Goal: Contribute content: Add original content to the website for others to see

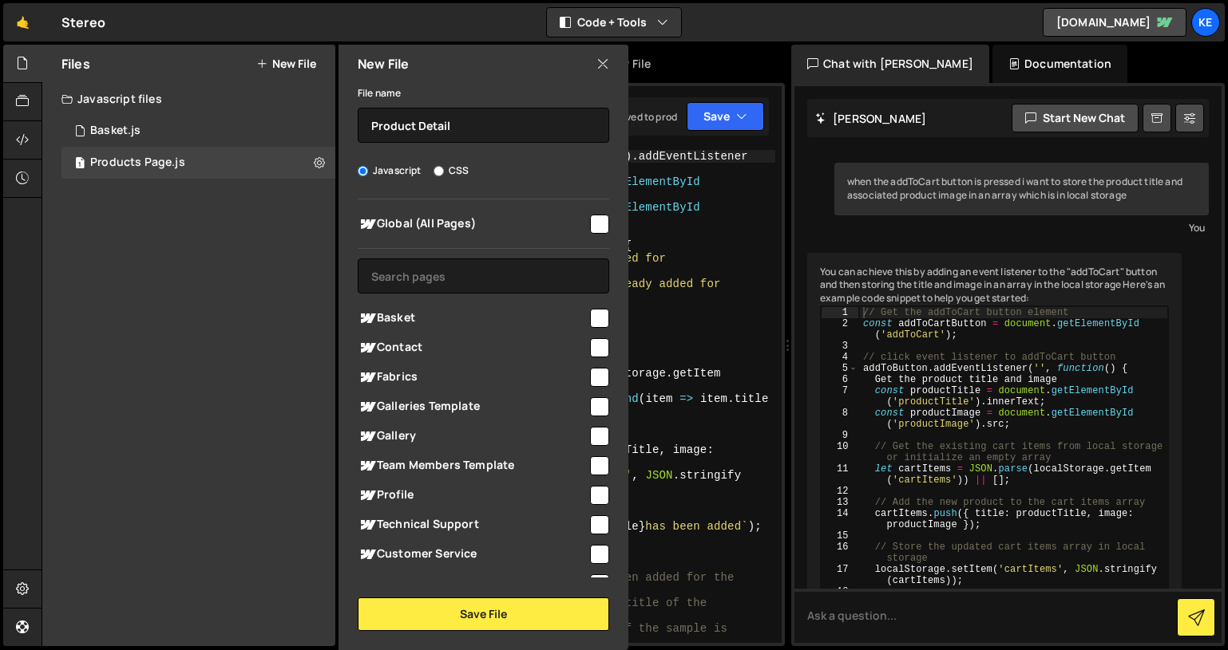
scroll to position [5710, 0]
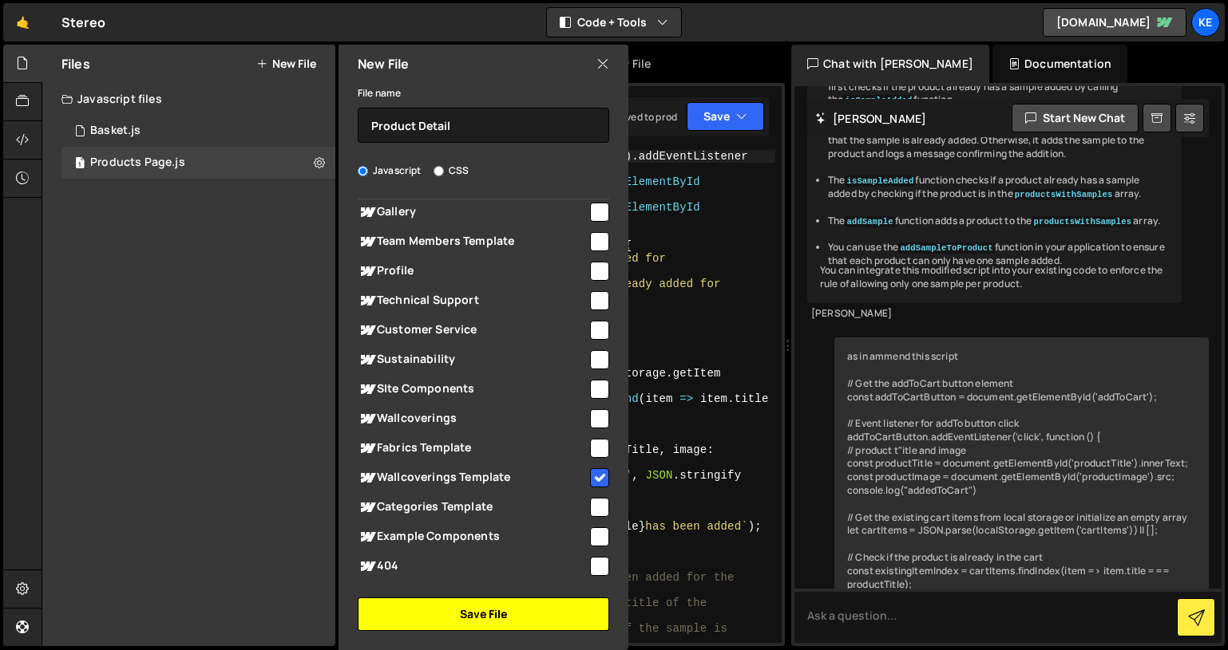
click at [502, 620] on button "Save File" at bounding box center [483, 615] width 251 height 34
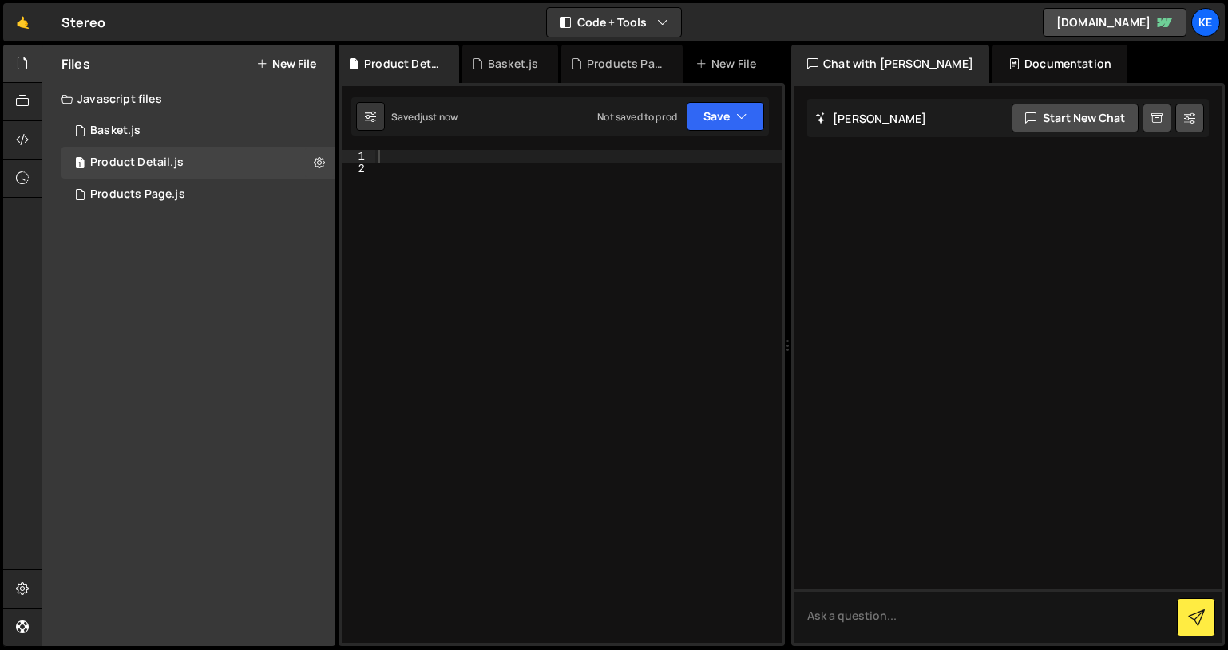
scroll to position [0, 0]
click at [135, 190] on div "Products Page.js" at bounding box center [137, 195] width 95 height 14
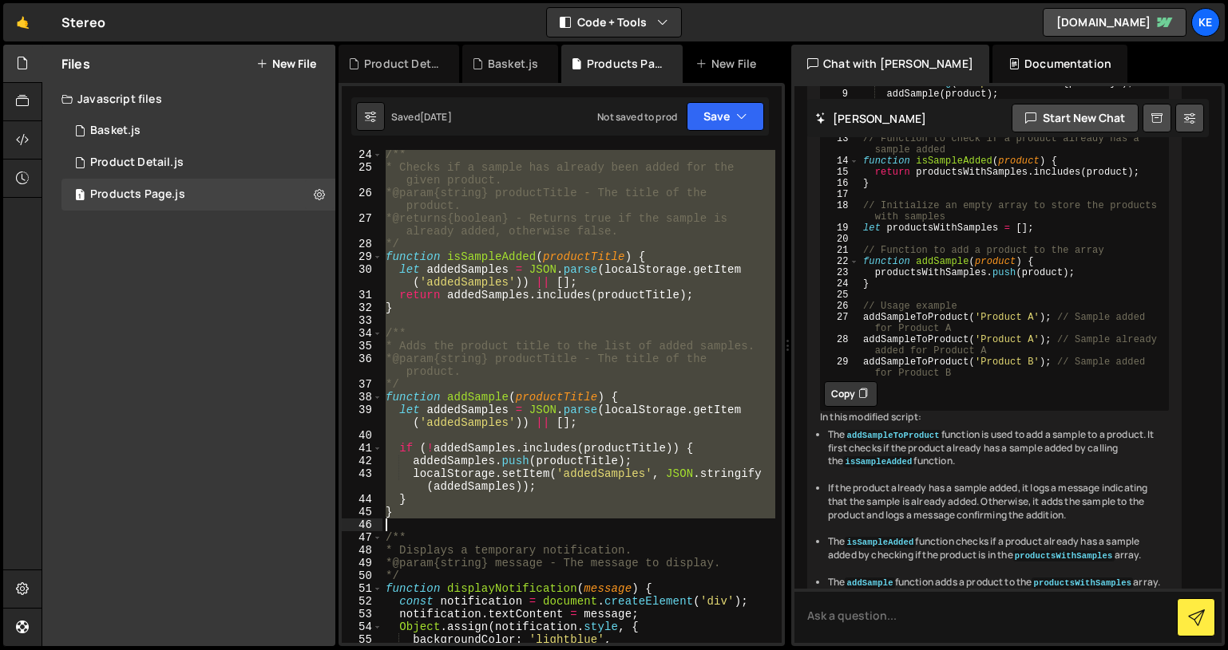
scroll to position [858, 0]
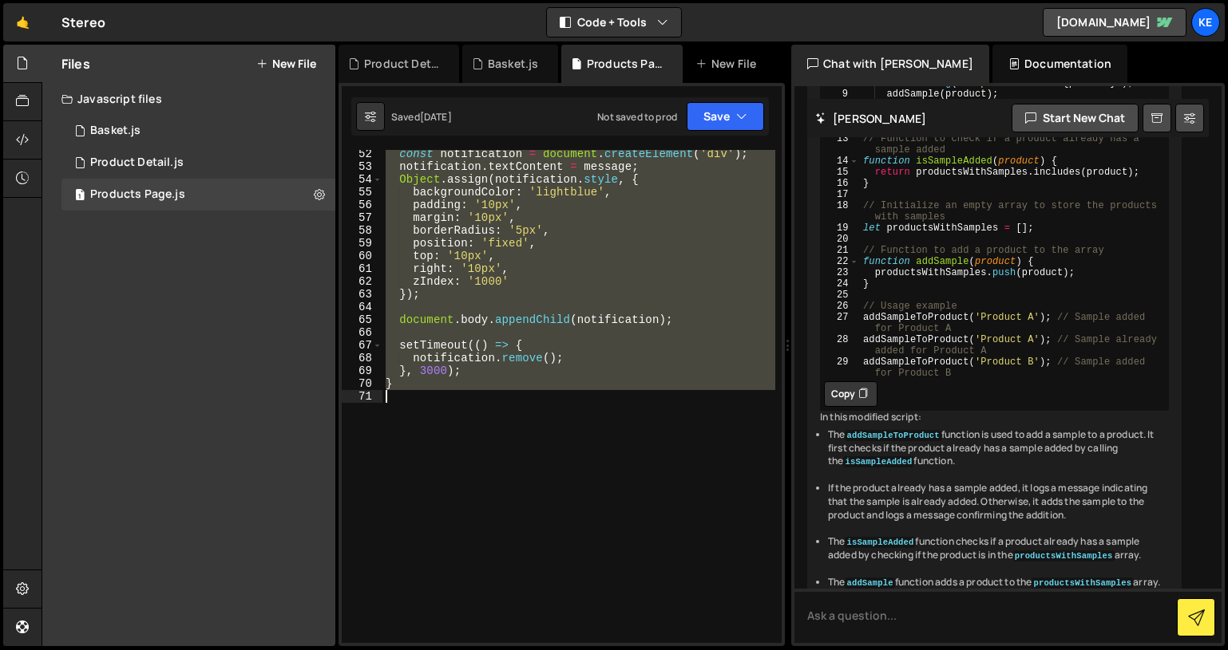
drag, startPoint x: 387, startPoint y: 155, endPoint x: 645, endPoint y: 526, distance: 451.9
click at [645, 526] on div "const notification = document . createElement ( 'div' ) ; notification . textCo…" at bounding box center [578, 407] width 393 height 519
type textarea "}"
click at [153, 157] on div "Product Detail.js" at bounding box center [136, 163] width 93 height 14
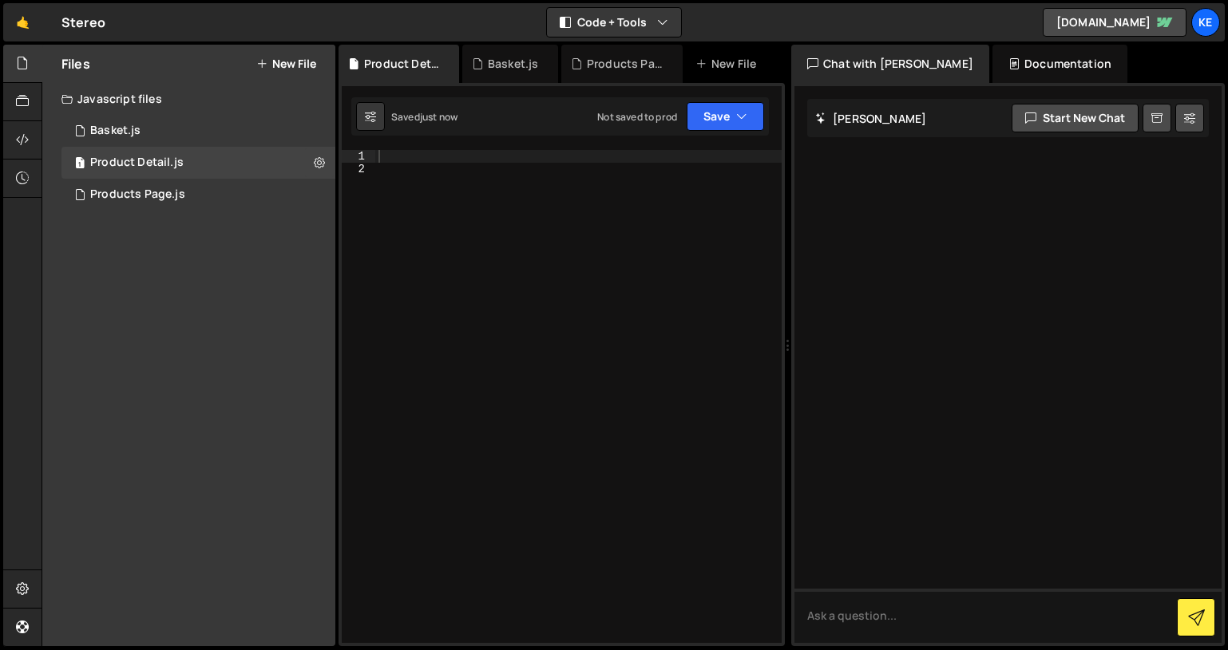
scroll to position [0, 0]
click at [454, 164] on div at bounding box center [578, 409] width 406 height 519
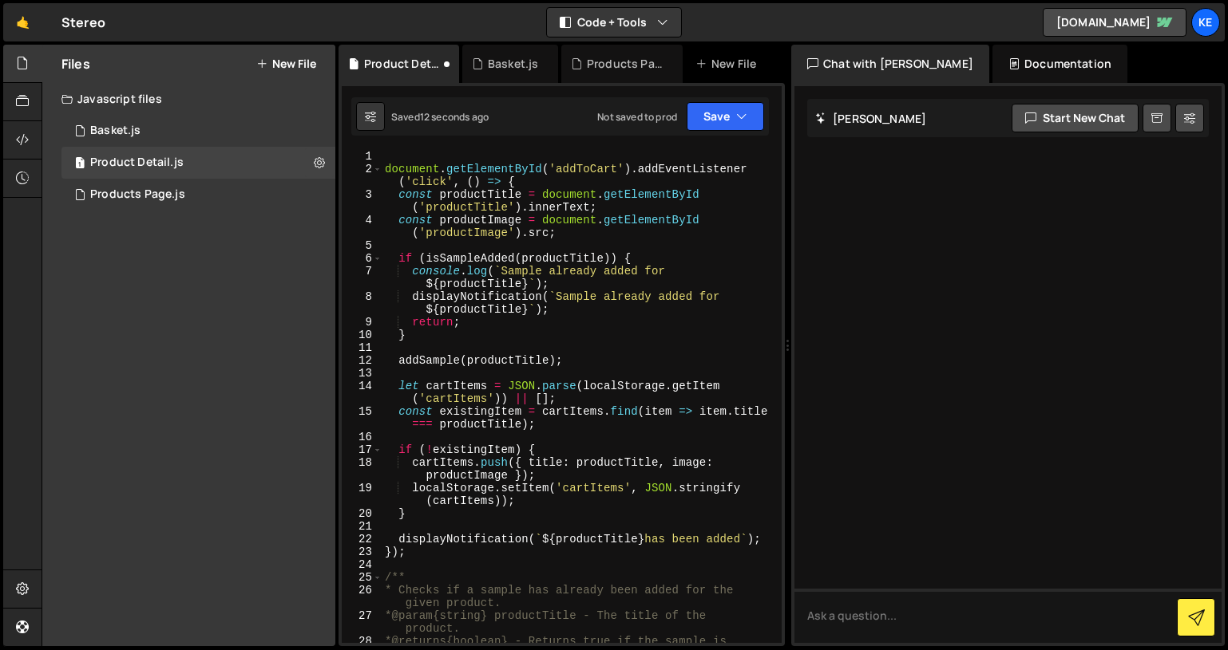
click at [385, 155] on div "document . getElementById ( 'addToCart' ) . addEventListener ( 'click' , ( ) =>…" at bounding box center [577, 416] width 393 height 532
type textarea "document.getElementById('addToCart').addEventListener('click', () => {"
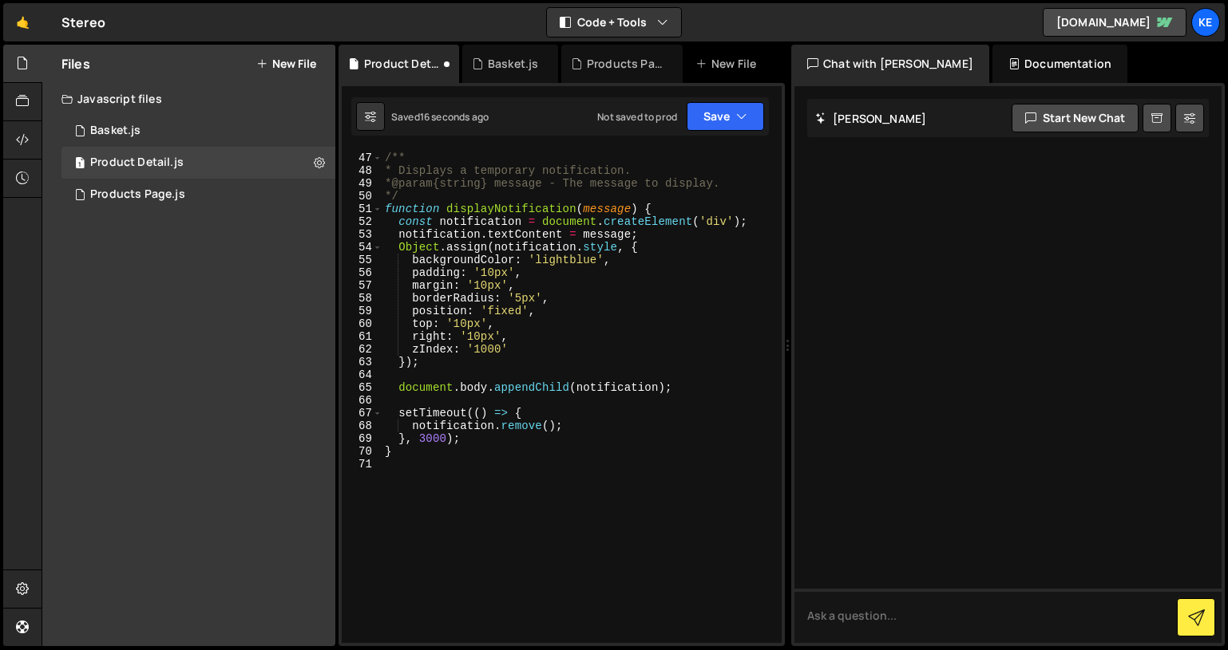
scroll to position [858, 0]
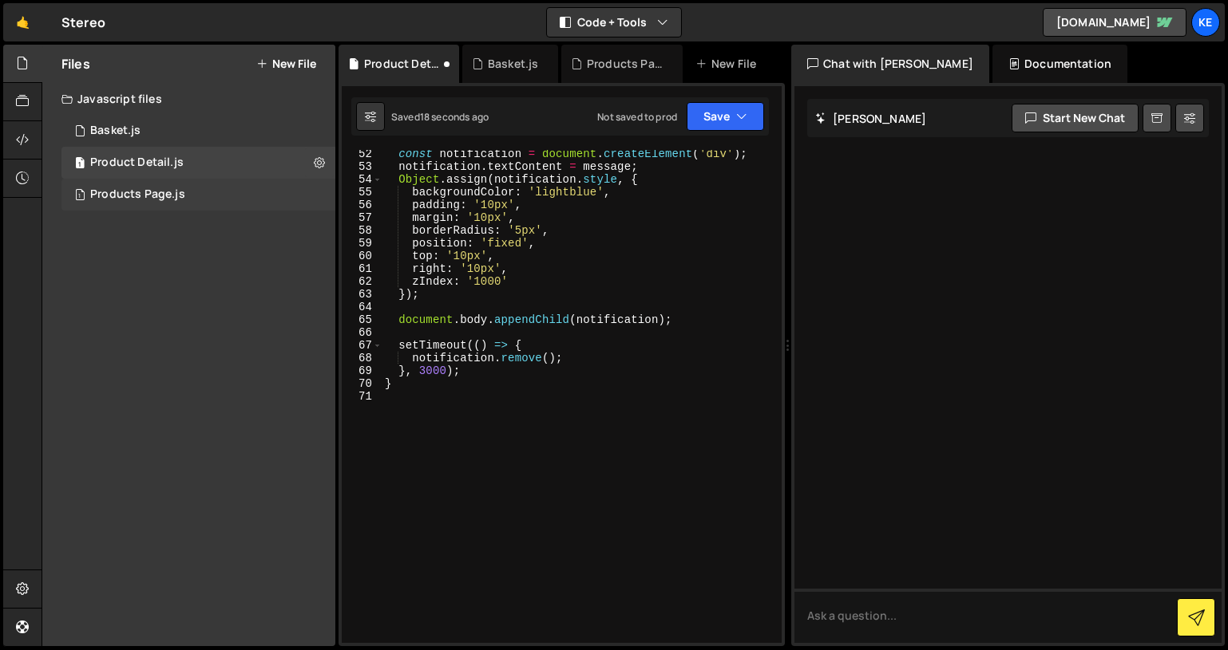
click at [147, 200] on div "Products Page.js" at bounding box center [137, 195] width 95 height 14
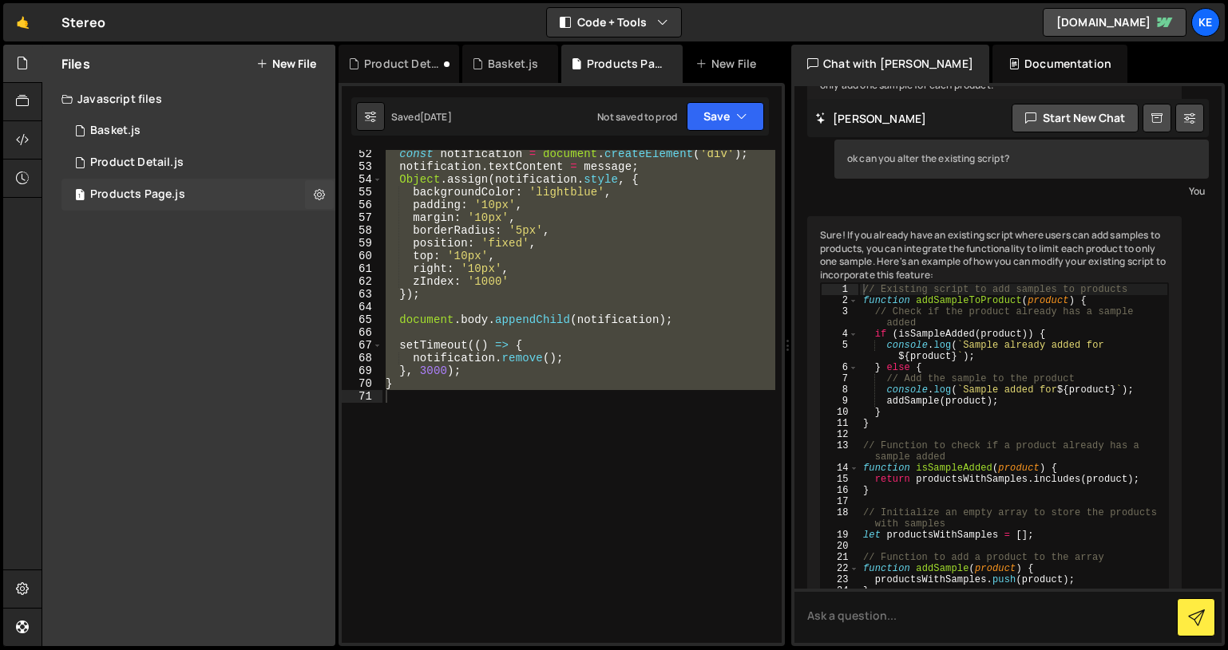
scroll to position [5348, 0]
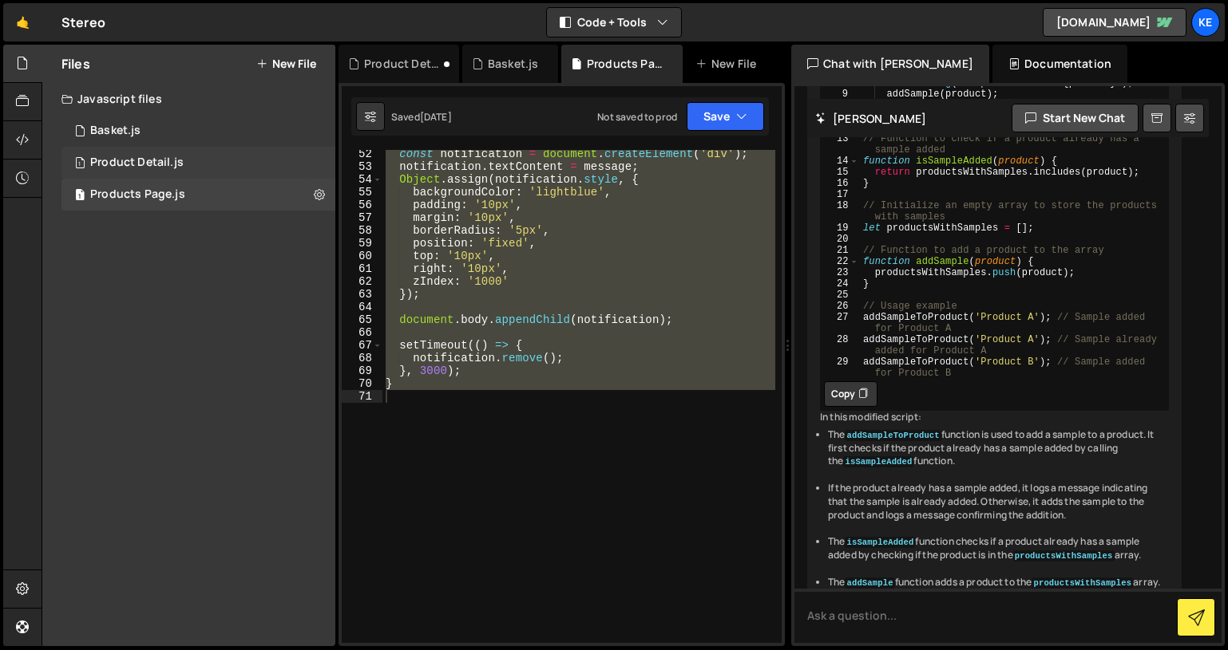
click at [137, 160] on div "Product Detail.js" at bounding box center [136, 163] width 93 height 14
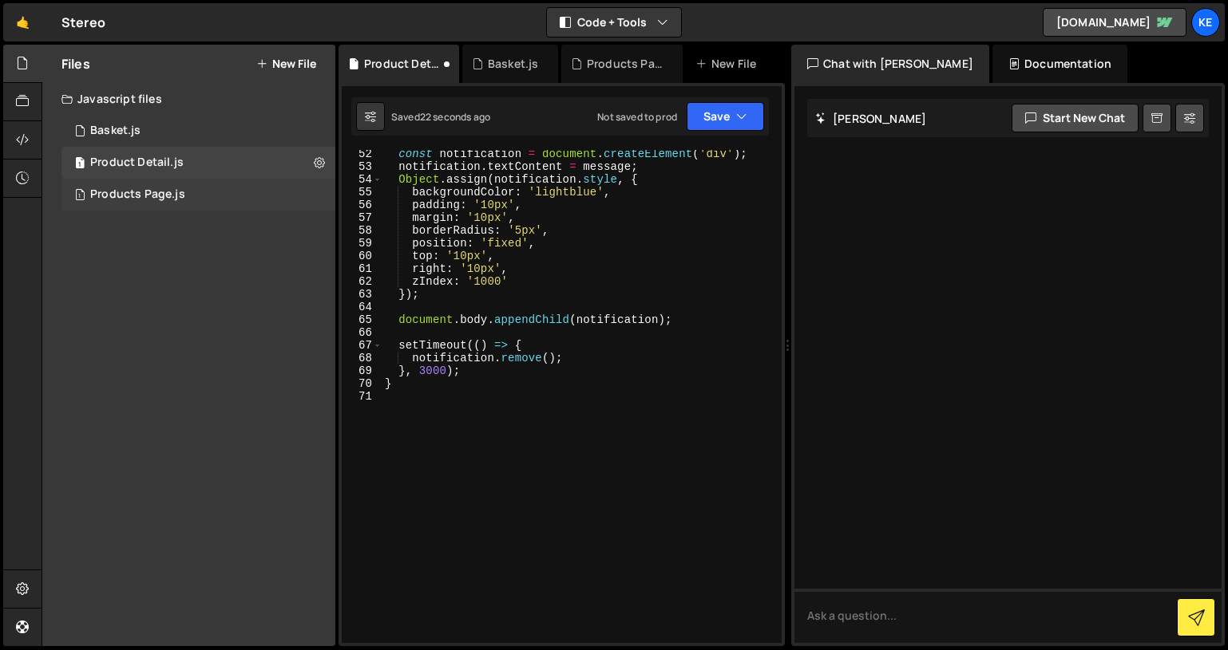
click at [135, 202] on div "1 Products Page.js 0" at bounding box center [198, 195] width 274 height 32
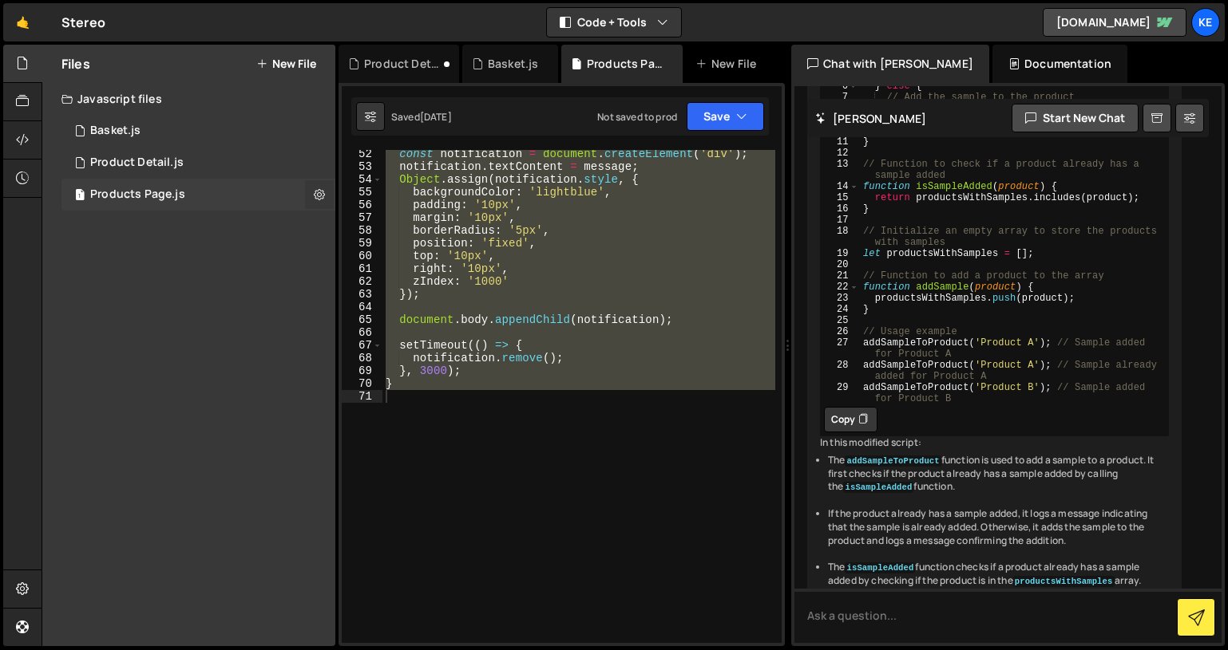
scroll to position [5348, 0]
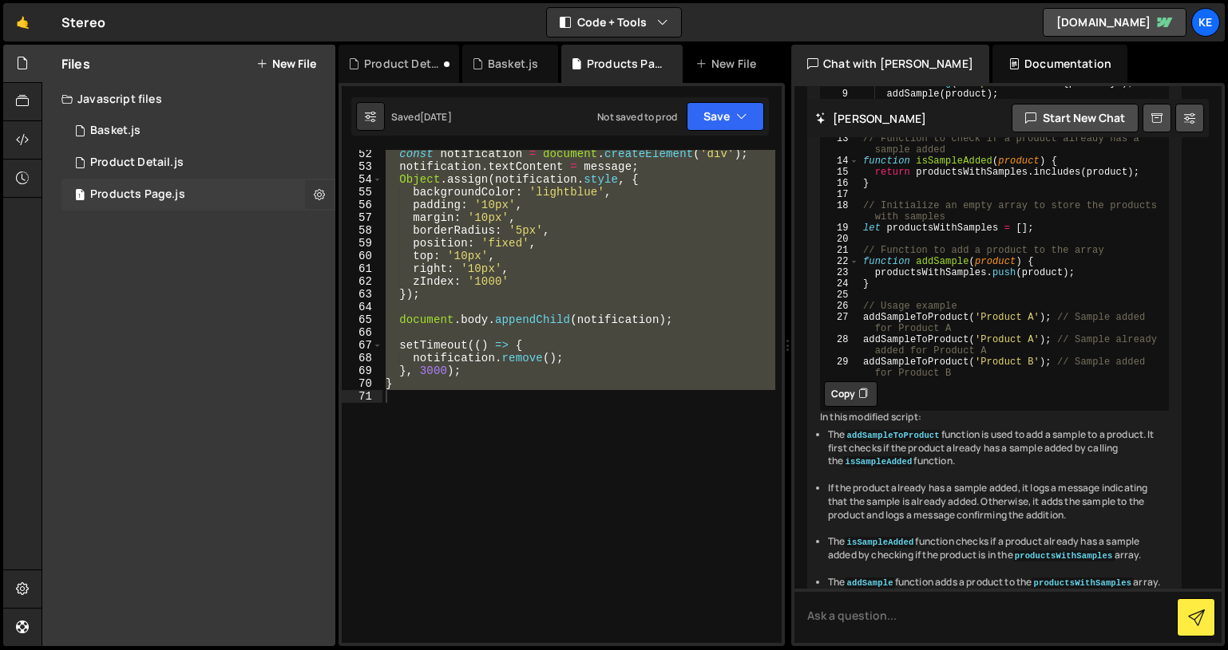
click at [320, 197] on icon at bounding box center [319, 194] width 11 height 15
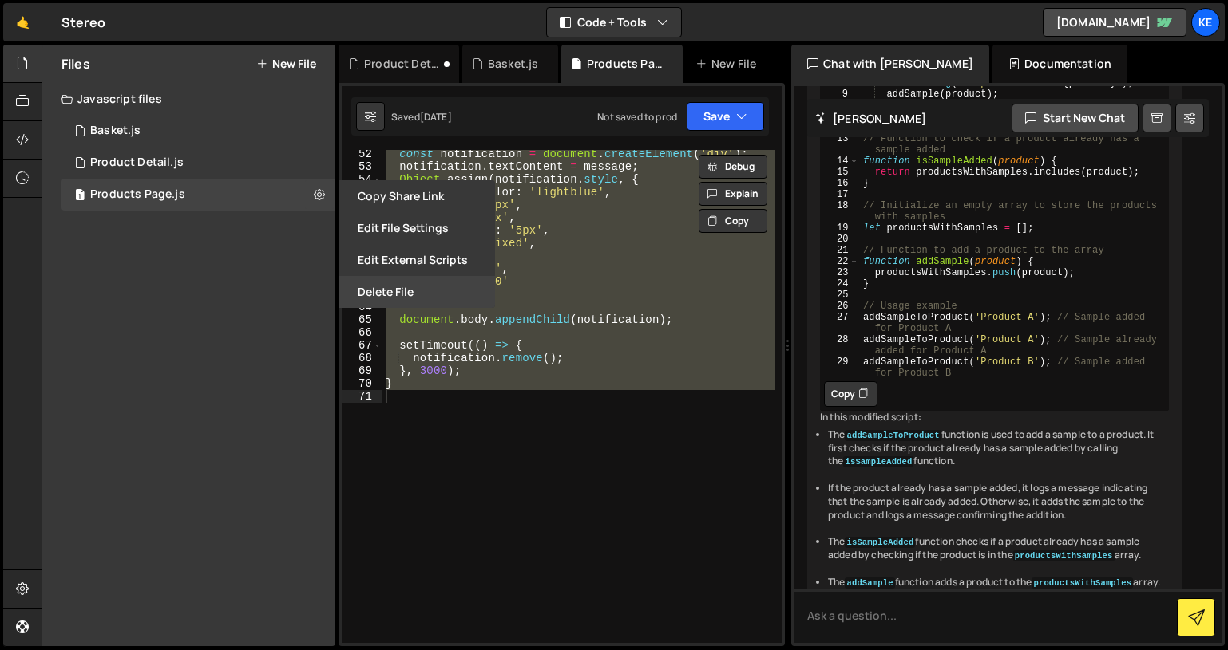
click at [385, 288] on button "Delete File" at bounding box center [416, 292] width 156 height 32
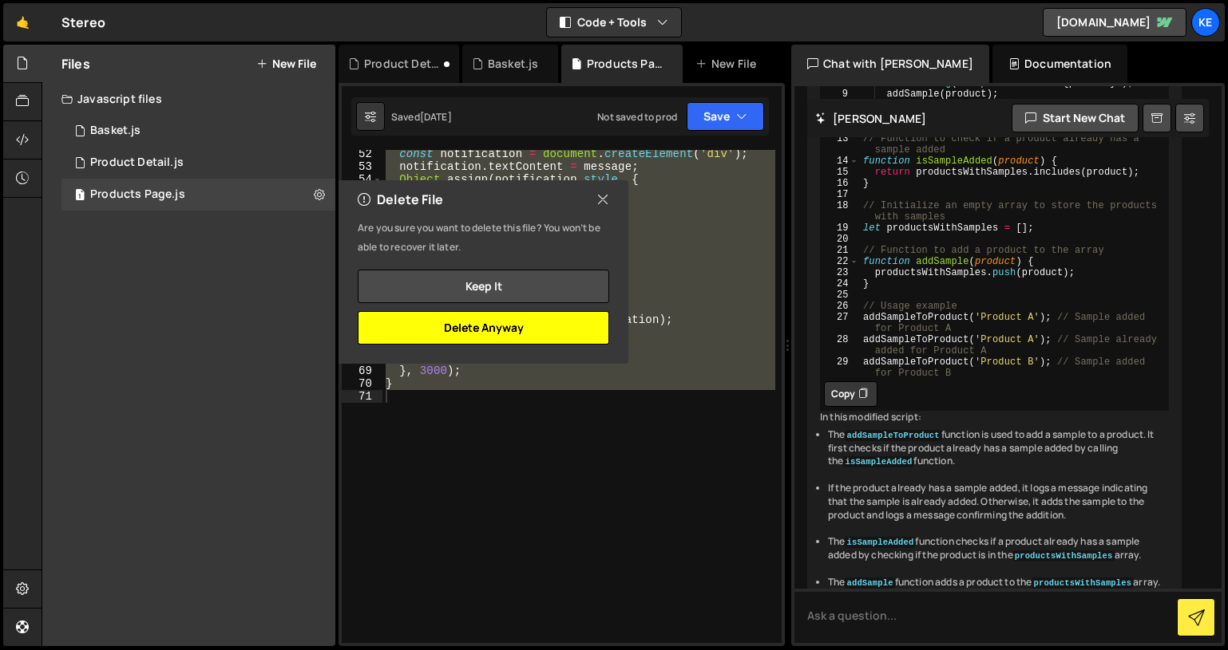
click at [482, 336] on button "Delete Anyway" at bounding box center [483, 328] width 251 height 34
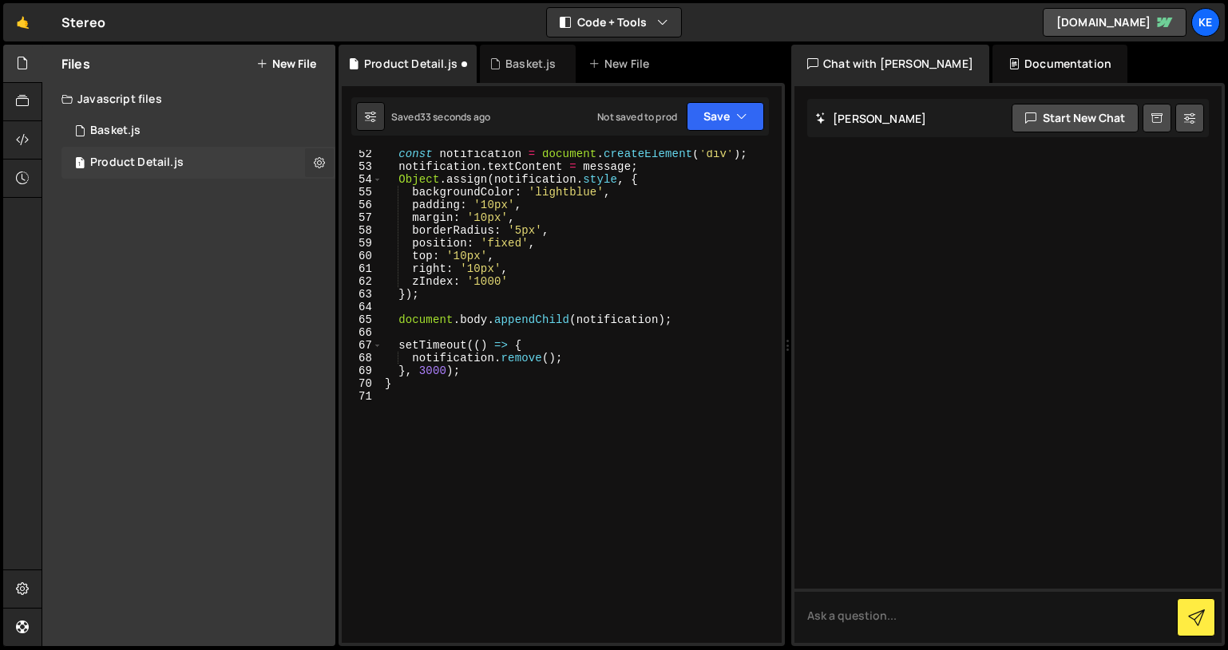
click at [319, 163] on icon at bounding box center [319, 162] width 11 height 15
type input "Product Detail"
radio input "true"
checkbox input "true"
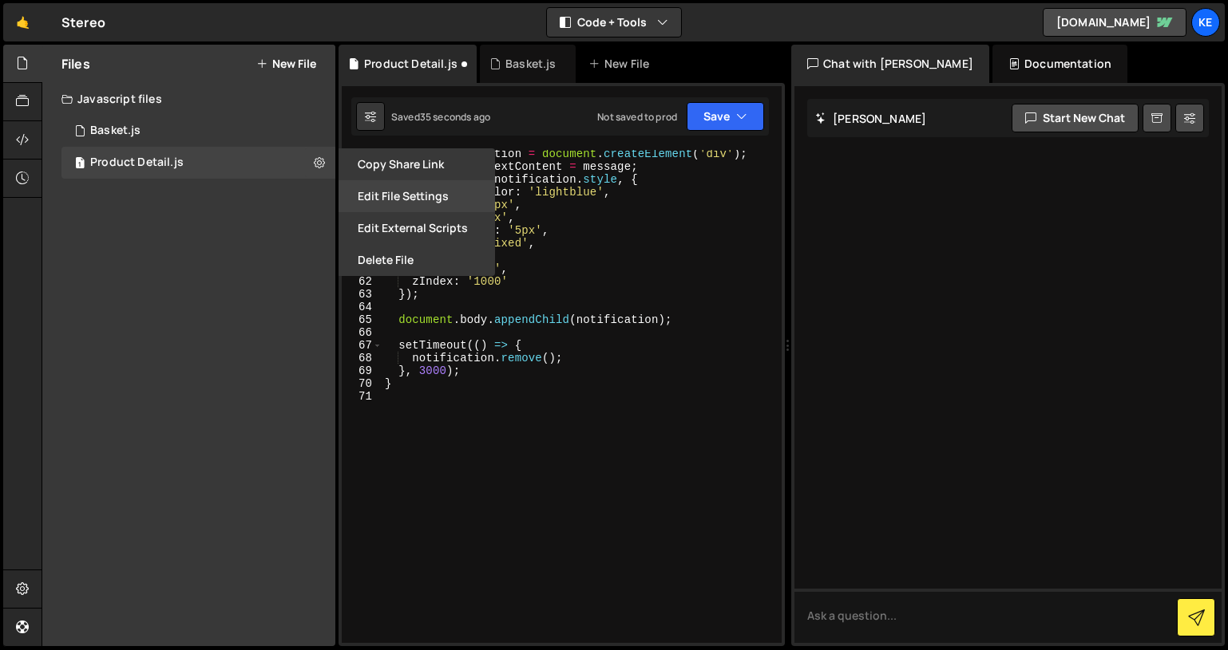
click at [401, 195] on button "Edit File Settings" at bounding box center [416, 196] width 156 height 32
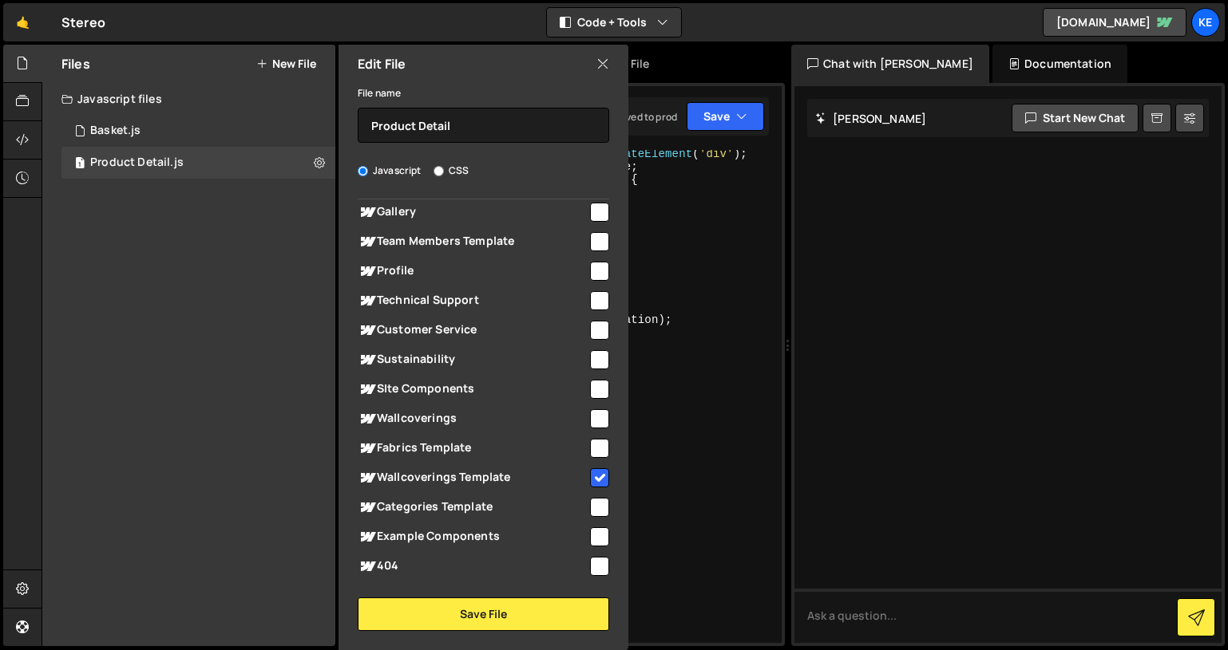
click at [607, 62] on icon at bounding box center [602, 64] width 13 height 18
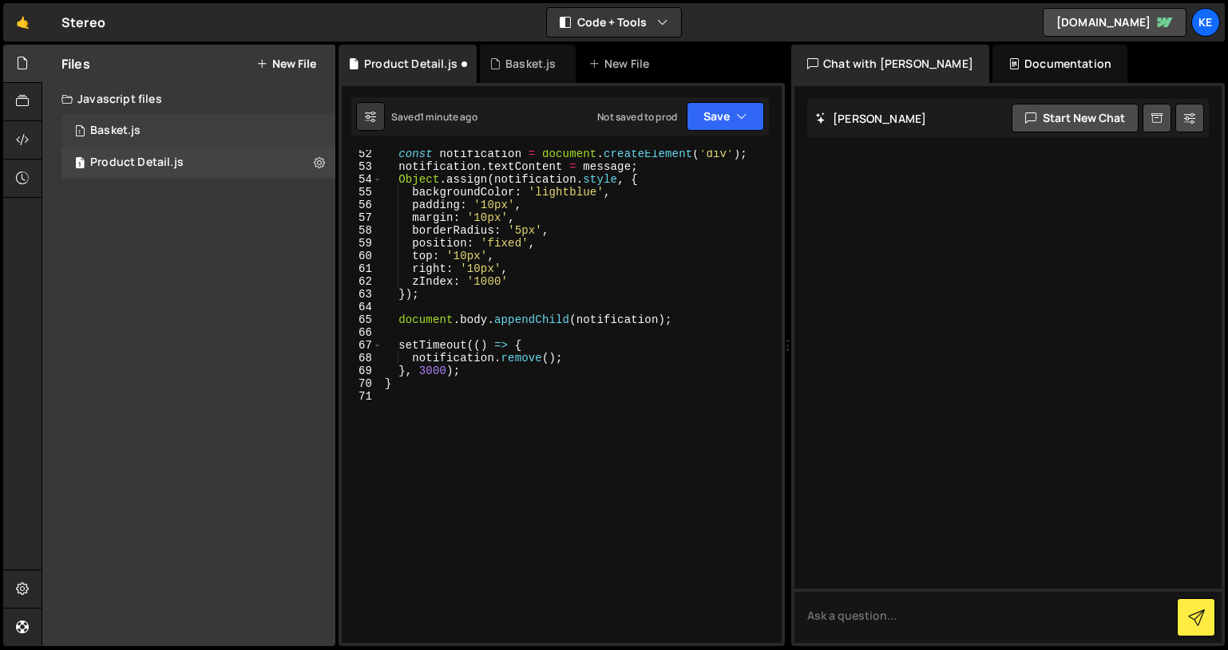
click at [118, 133] on div "Basket.js" at bounding box center [115, 131] width 50 height 14
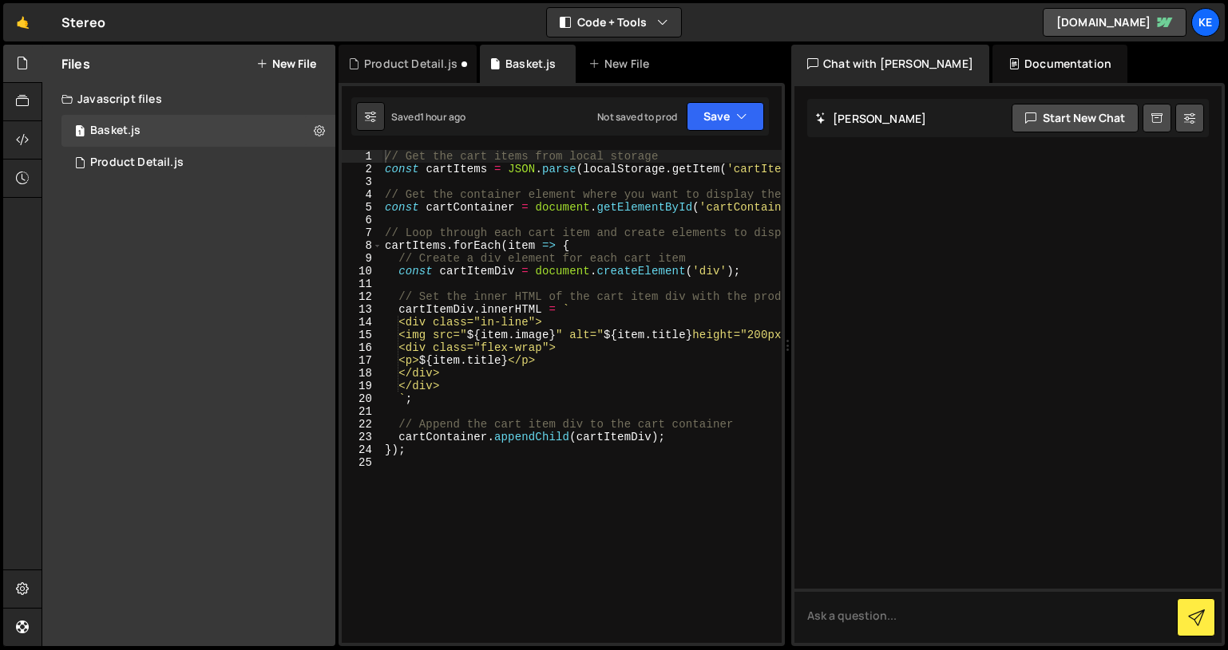
click at [714, 132] on div "Saved 1 hour ago Not saved to prod Upgrade to Edit Save Save to Staging S Saved…" at bounding box center [559, 116] width 417 height 38
click at [711, 117] on button "Save" at bounding box center [724, 116] width 77 height 29
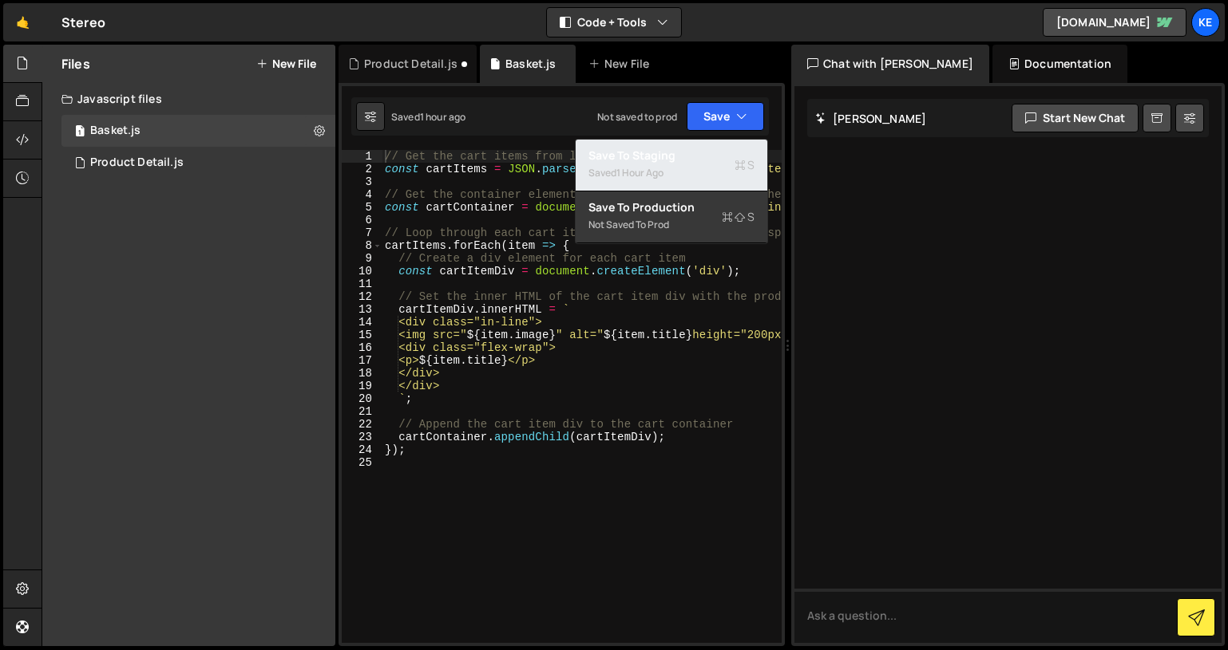
click at [655, 166] on div "1 hour ago" at bounding box center [639, 173] width 47 height 14
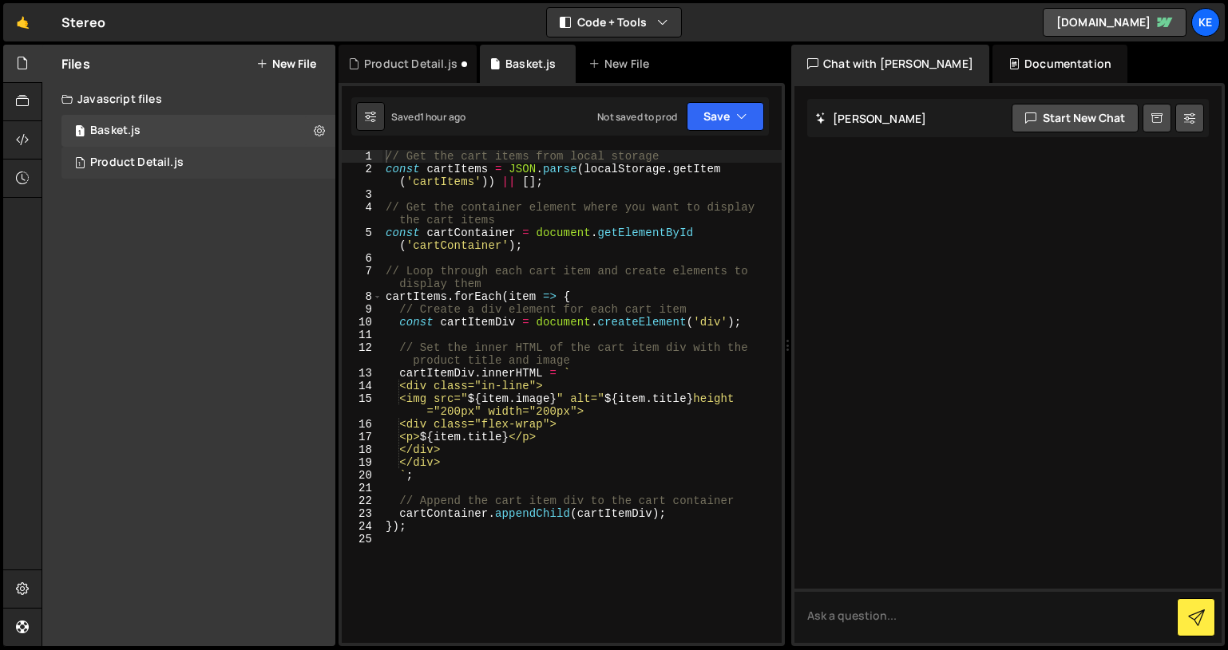
click at [144, 159] on div "Product Detail.js" at bounding box center [136, 163] width 93 height 14
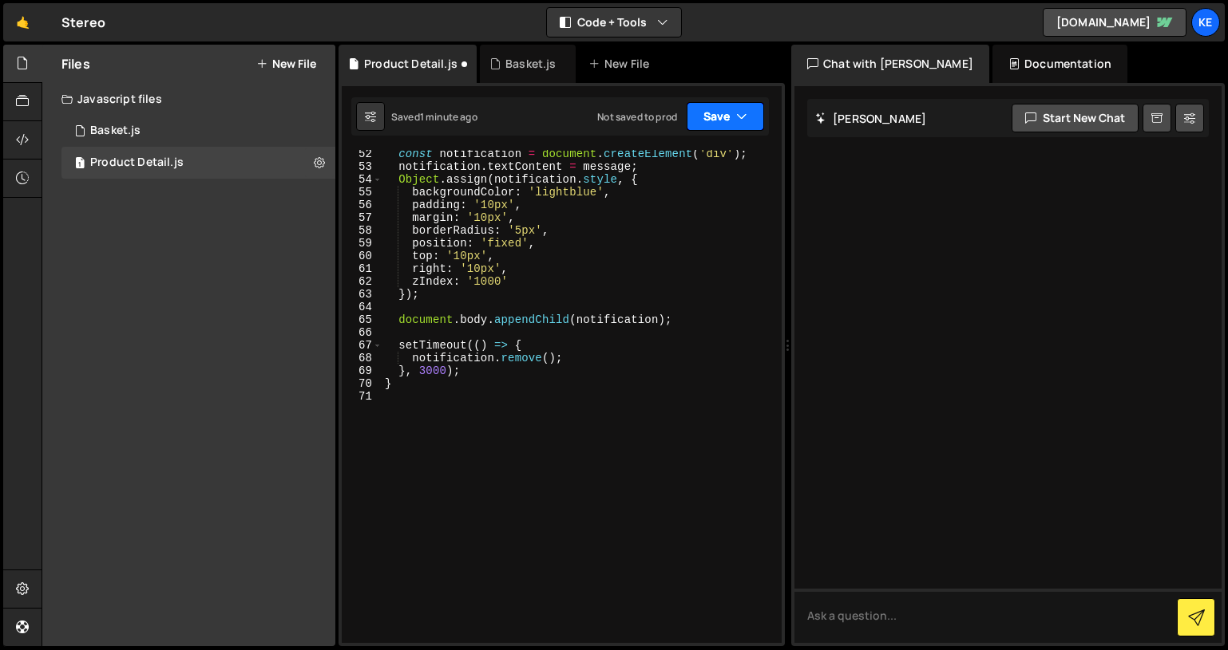
click at [721, 105] on button "Save" at bounding box center [724, 116] width 77 height 29
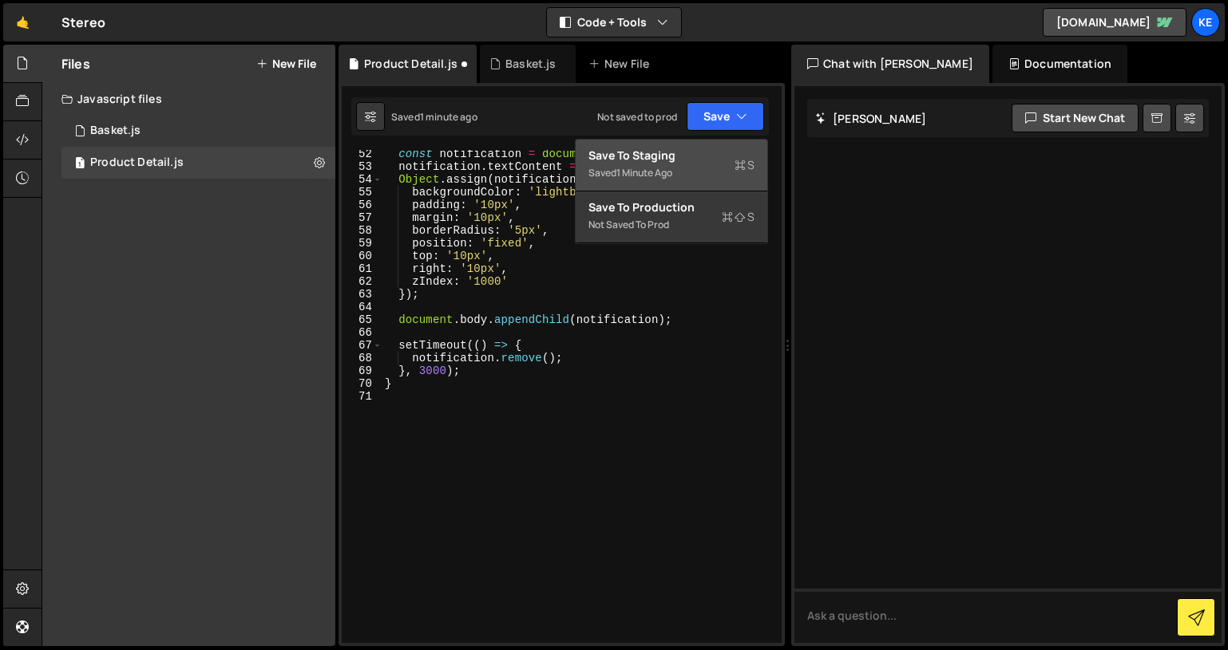
click at [656, 154] on div "Save to Staging S" at bounding box center [671, 156] width 166 height 16
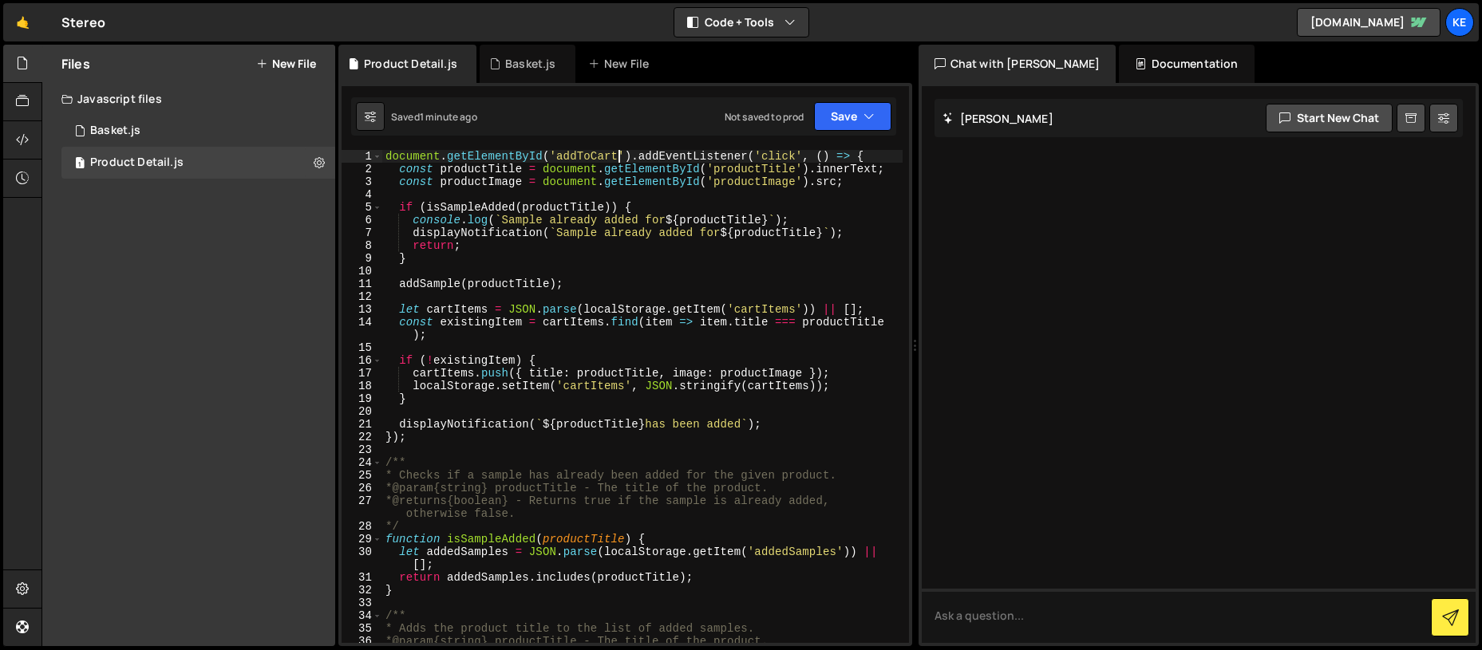
click at [618, 152] on div "document . getElementById ( 'addToCart' ) . addEventListener ( 'click' , ( ) =>…" at bounding box center [642, 409] width 520 height 519
paste textarea "add_to_cart"
drag, startPoint x: 631, startPoint y: 158, endPoint x: 559, endPoint y: 156, distance: 71.9
click at [559, 156] on div "document . getElementById ( 'add_to_cart' ) . addEventListener ( 'click' , ( ) …" at bounding box center [642, 409] width 520 height 519
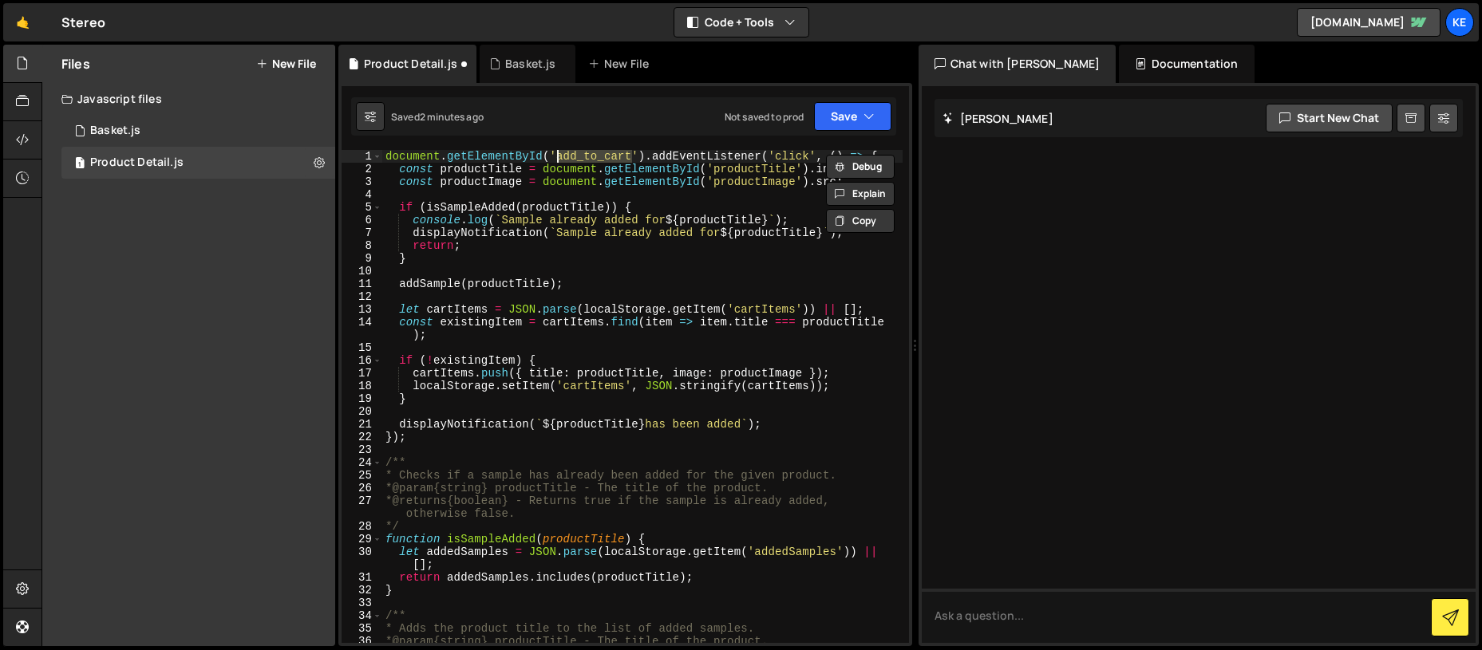
paste textarea "-to-"
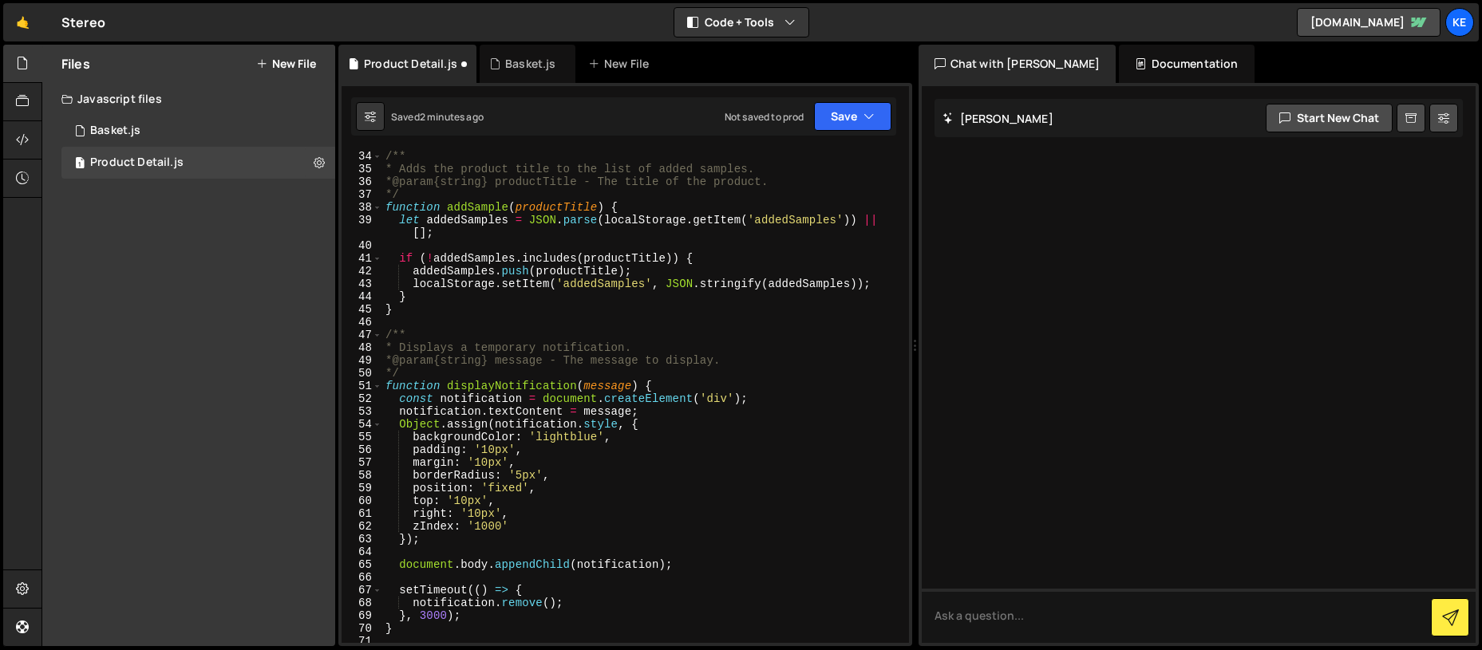
scroll to position [553, 0]
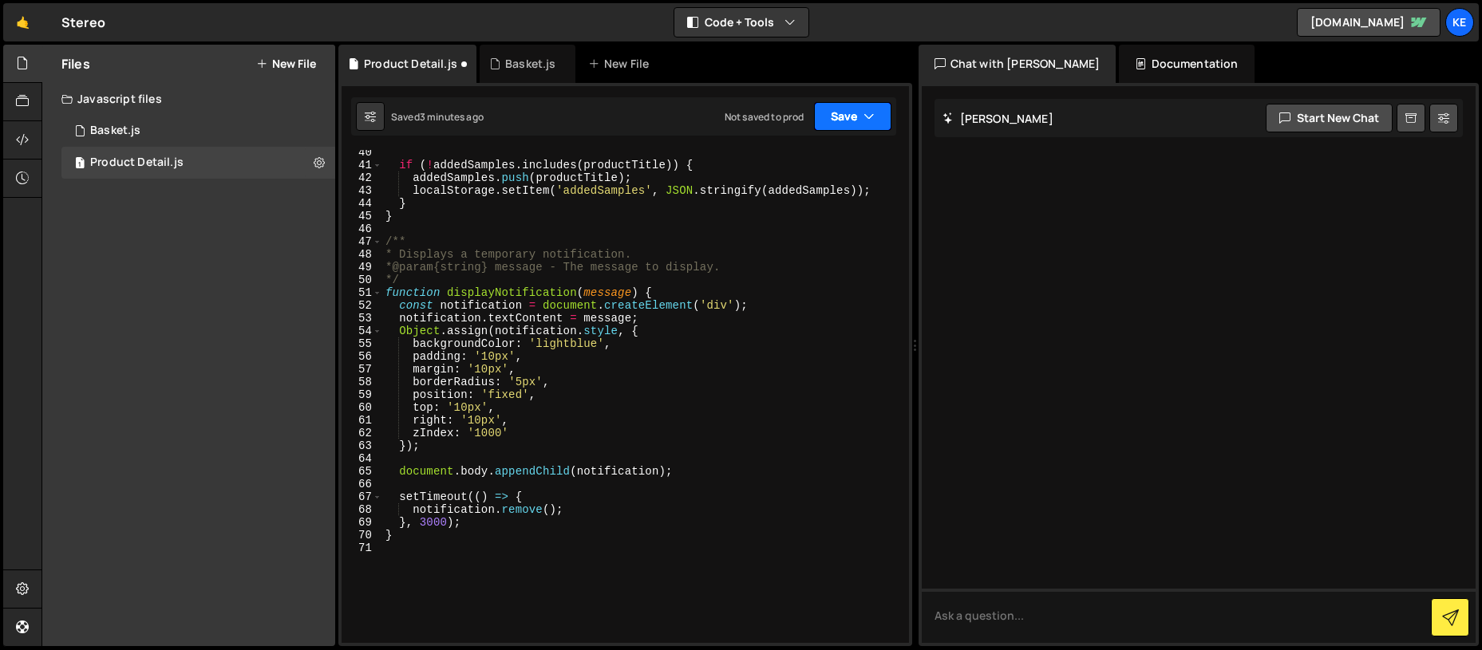
click at [849, 115] on button "Save" at bounding box center [852, 116] width 77 height 29
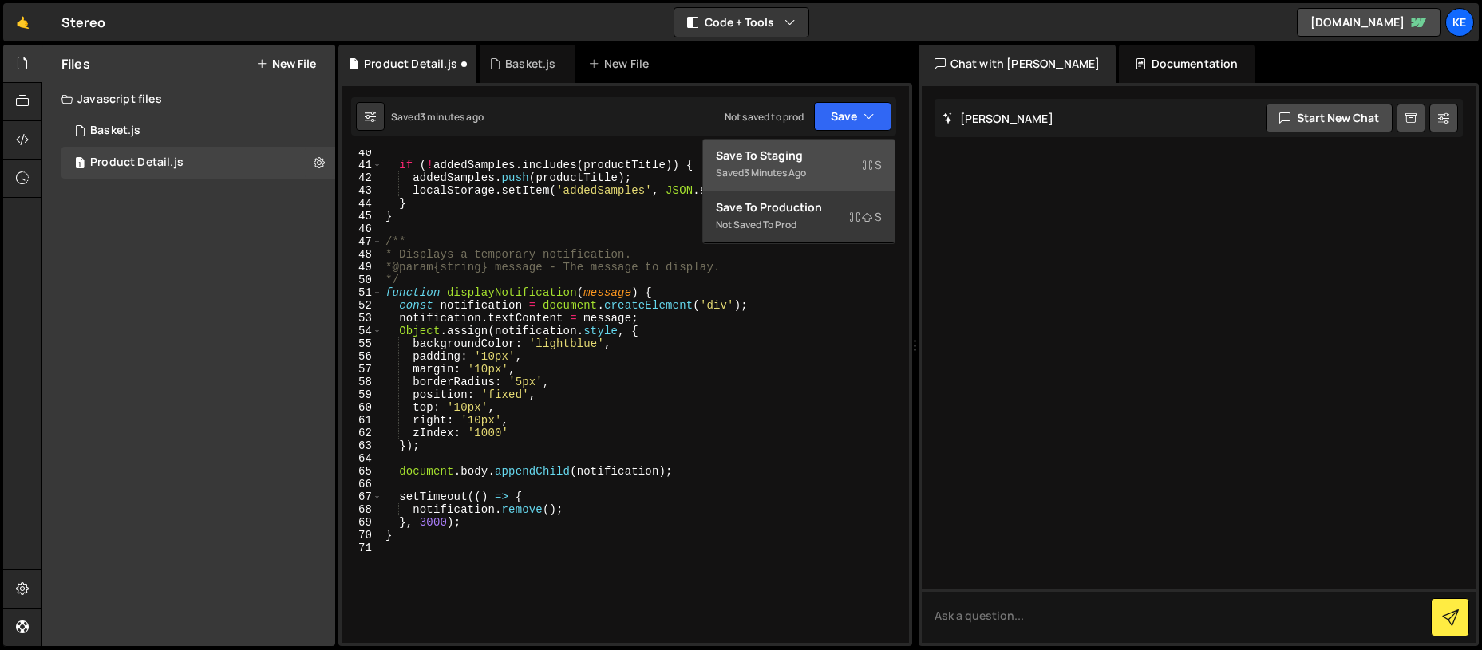
click at [806, 173] on div "3 minutes ago" at bounding box center [775, 173] width 62 height 14
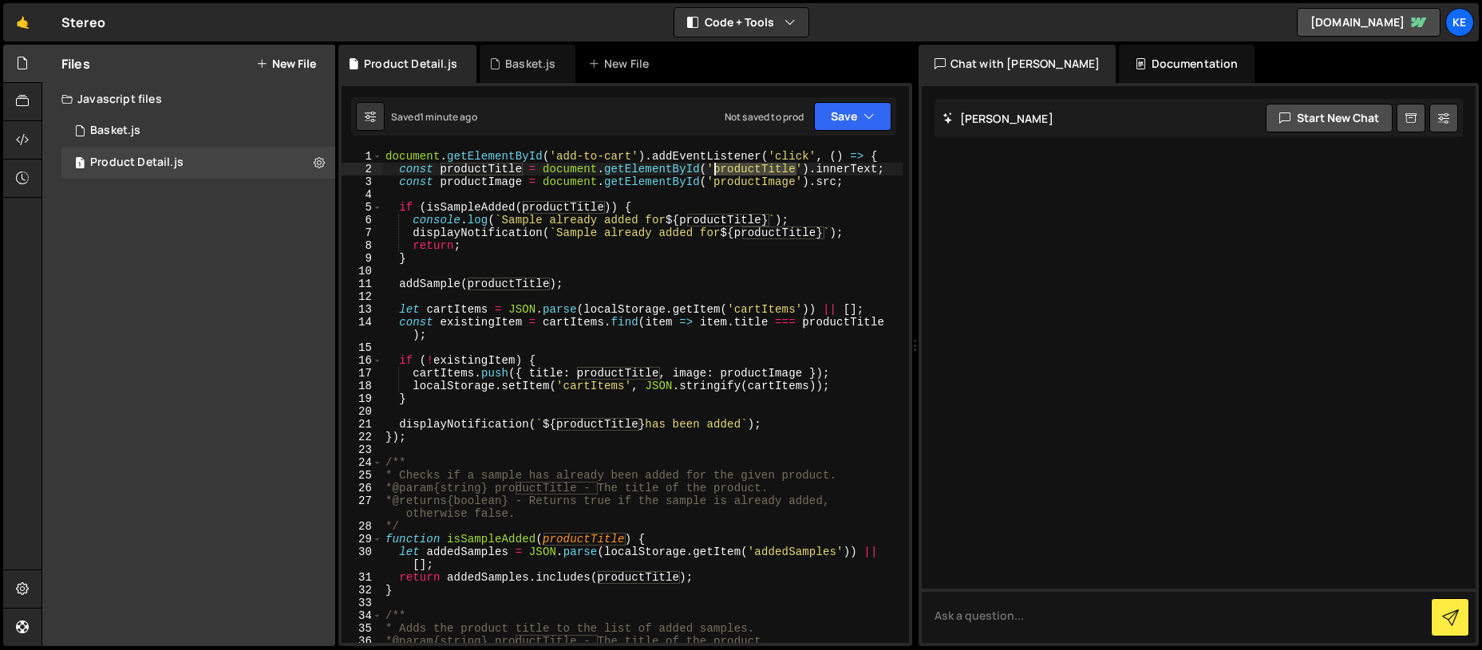
drag, startPoint x: 795, startPoint y: 170, endPoint x: 713, endPoint y: 168, distance: 82.2
click at [713, 168] on div "document . getElementById ( 'add-to-cart' ) . addEventListener ( 'click' , ( ) …" at bounding box center [642, 409] width 520 height 519
click at [765, 168] on div "document . getElementById ( 'add-to-cart' ) . addEventListener ( 'click' , ( ) …" at bounding box center [642, 396] width 520 height 493
click at [771, 169] on div "document . getElementById ( 'add-to-cart' ) . addEventListener ( 'click' , ( ) …" at bounding box center [642, 409] width 520 height 519
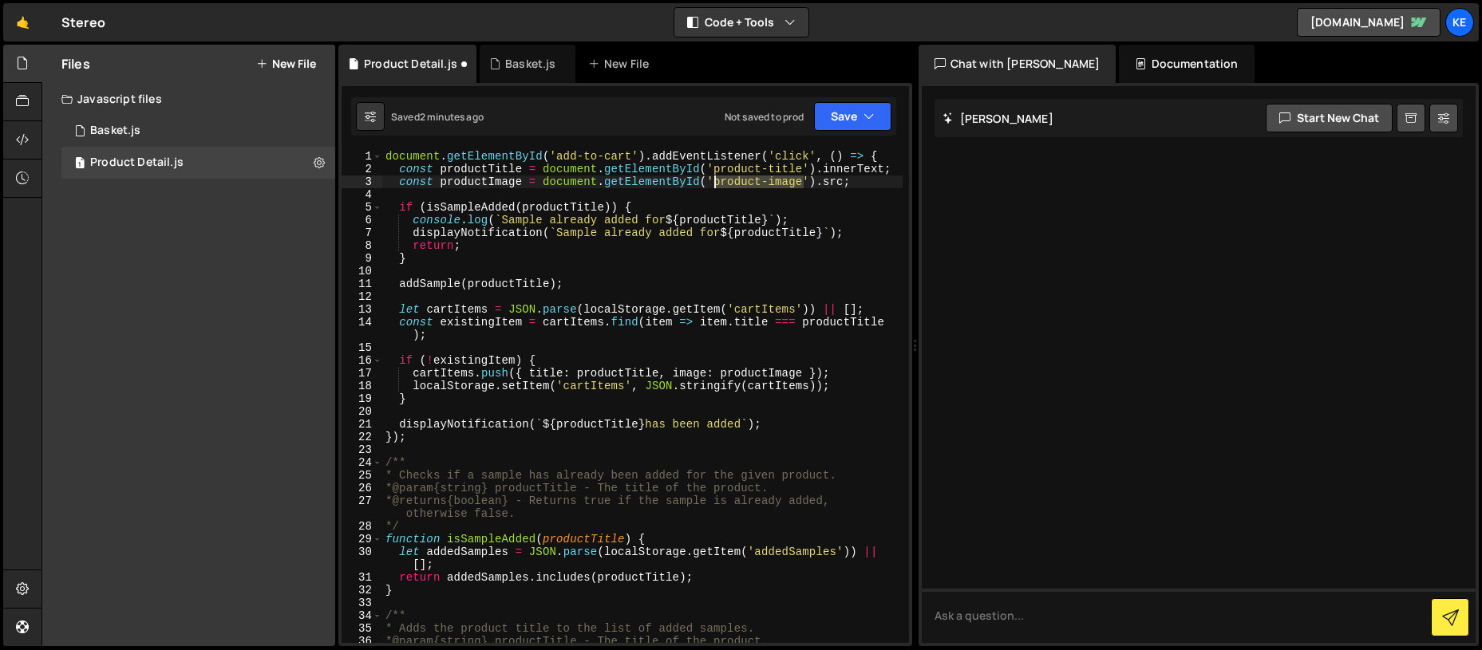
drag, startPoint x: 803, startPoint y: 183, endPoint x: 715, endPoint y: 180, distance: 87.9
click at [715, 180] on div "document . getElementById ( 'add-to-cart' ) . addEventListener ( 'click' , ( ) …" at bounding box center [642, 409] width 520 height 519
type textarea "const productImage = document.getElementById('product-image').src;"
click at [847, 126] on button "Save" at bounding box center [852, 116] width 77 height 29
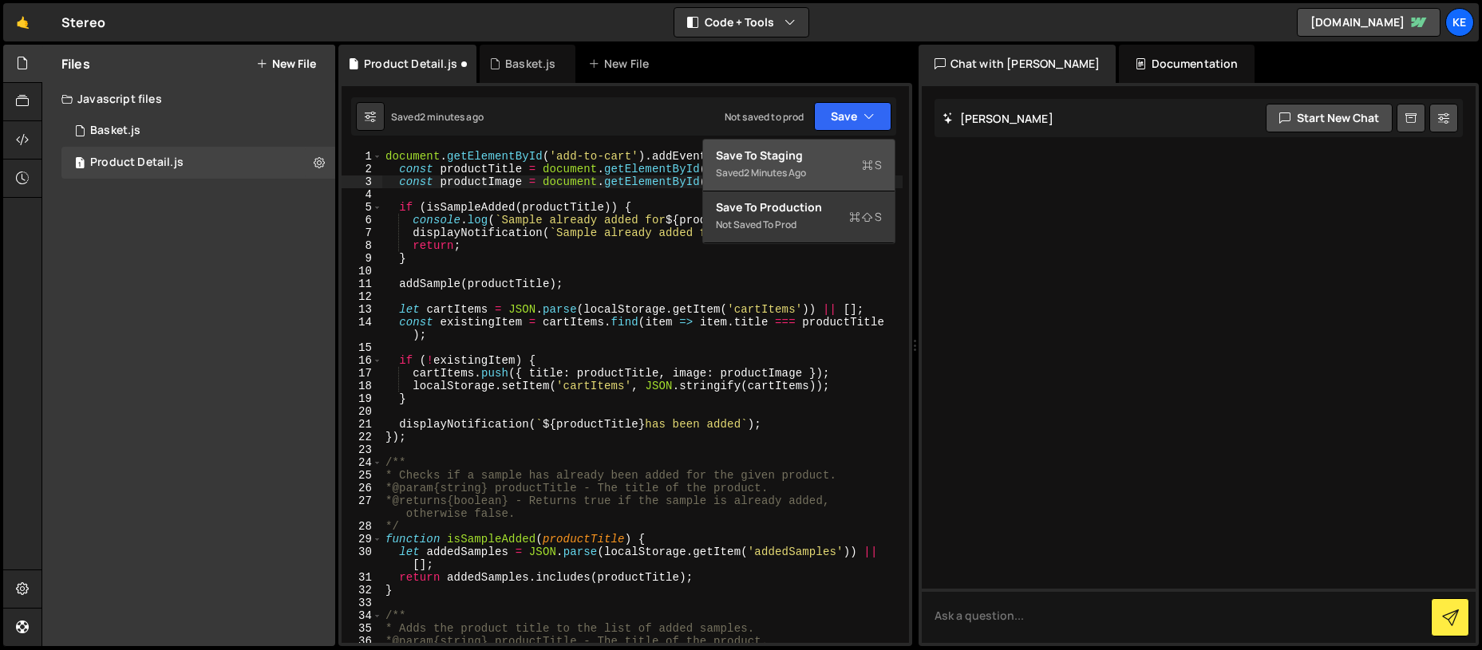
click at [801, 173] on div "2 minutes ago" at bounding box center [775, 173] width 62 height 14
